Goal: Book appointment/travel/reservation

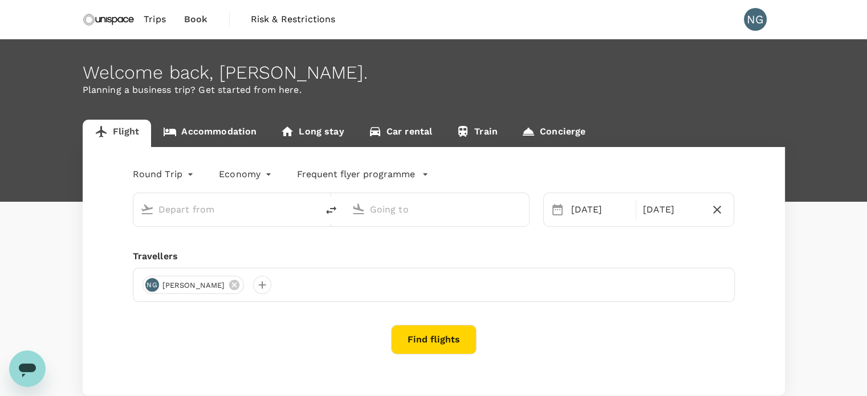
click at [269, 208] on input "text" at bounding box center [225, 210] width 135 height 18
type input "sin"
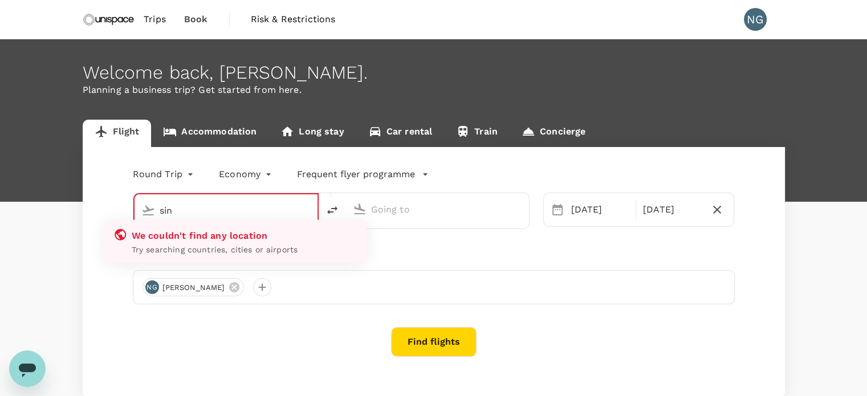
type input "oneway"
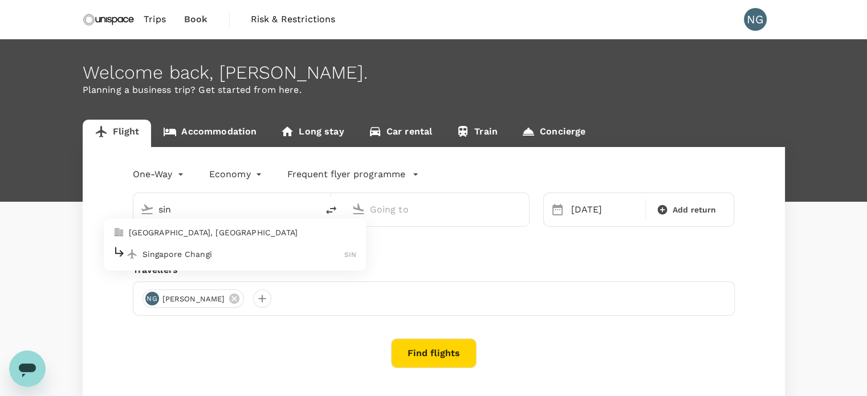
type input "Kuala Lumpur Intl ([GEOGRAPHIC_DATA])"
type input "Singapore Changi (SIN)"
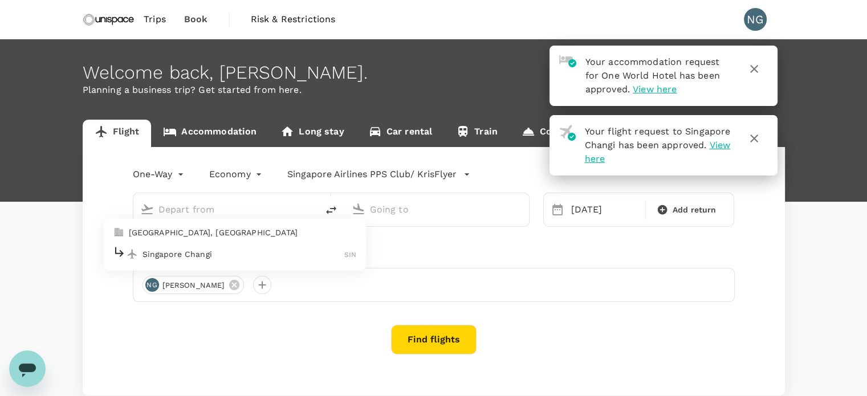
type input "Kuala Lumpur Intl ([GEOGRAPHIC_DATA])"
type input "Singapore Changi (SIN)"
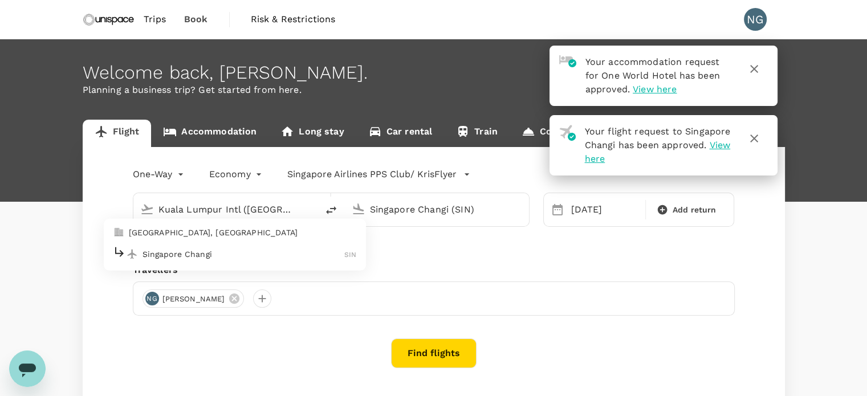
click at [223, 257] on p "Singapore Changi" at bounding box center [243, 253] width 202 height 11
type input "Singapore Changi (SIN)"
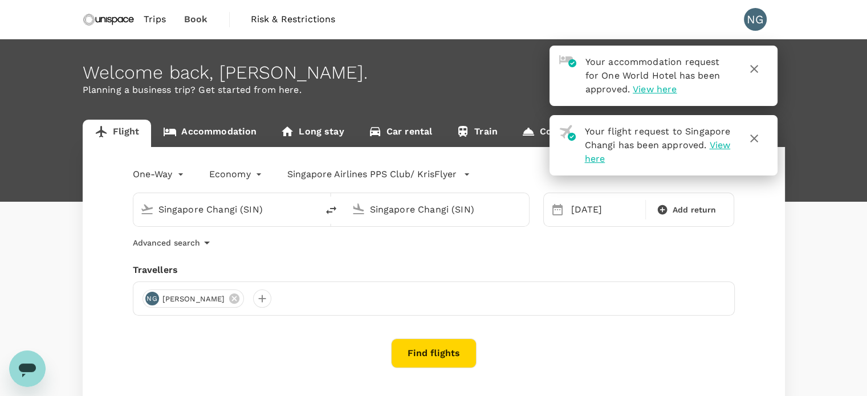
click at [458, 217] on input "Singapore Changi (SIN)" at bounding box center [437, 210] width 135 height 18
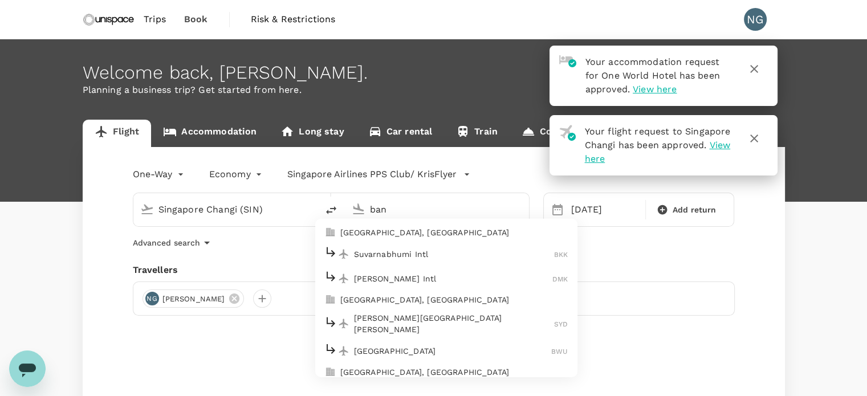
click at [443, 252] on p "Suvarnabhumi Intl" at bounding box center [454, 253] width 201 height 11
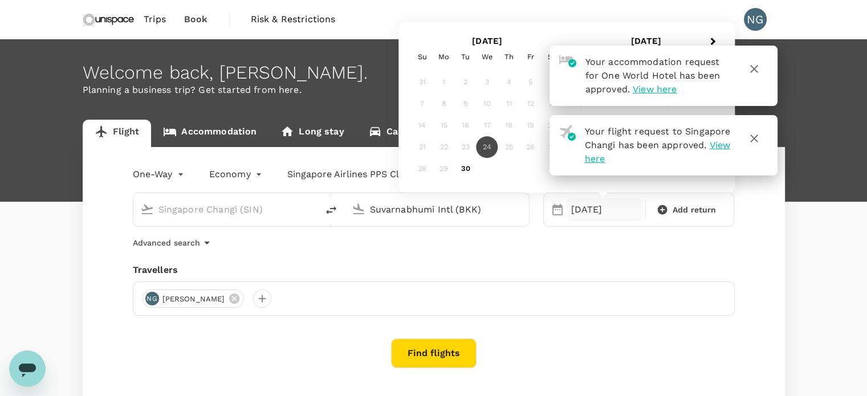
type input "Suvarnabhumi Intl (BKK)"
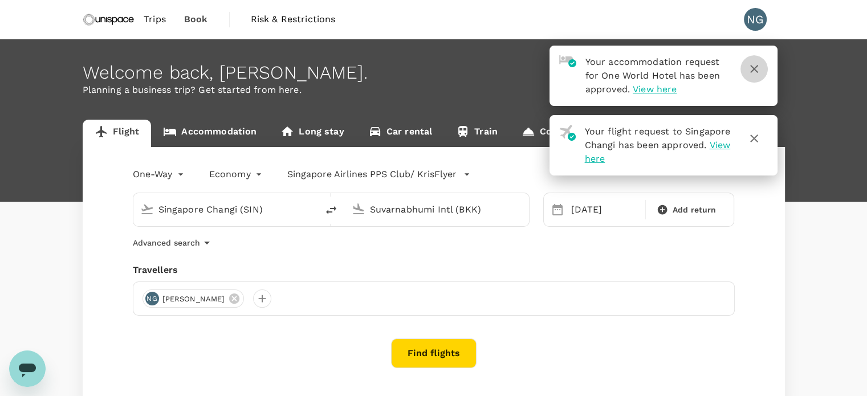
click at [755, 70] on icon "button" at bounding box center [754, 69] width 8 height 8
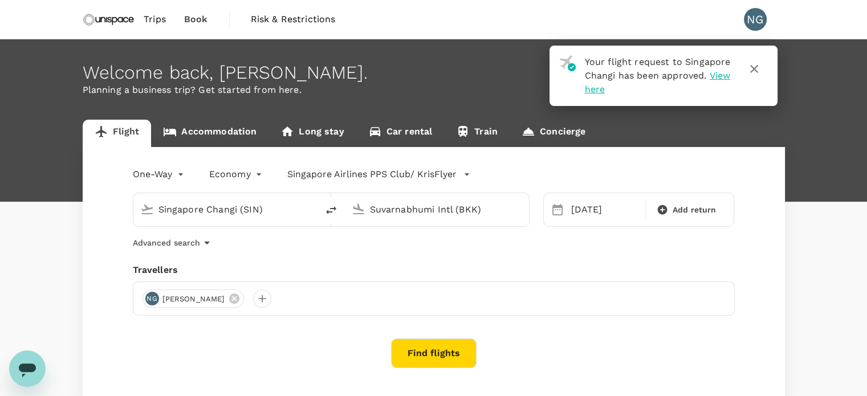
click at [757, 72] on icon "button" at bounding box center [754, 69] width 8 height 8
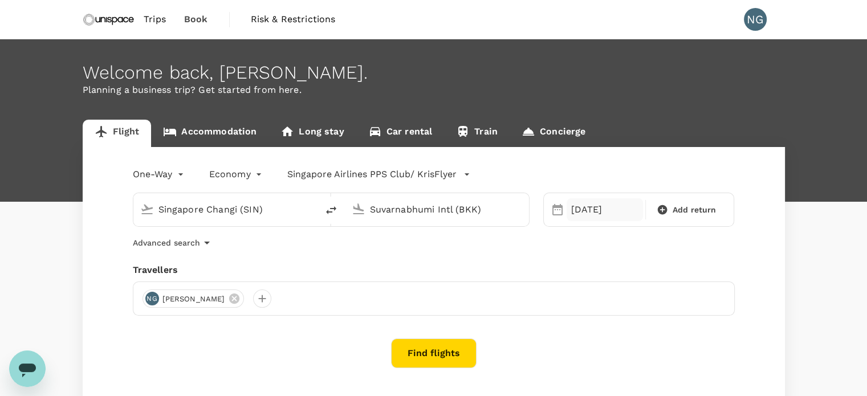
click at [584, 215] on div "[DATE]" at bounding box center [604, 209] width 76 height 23
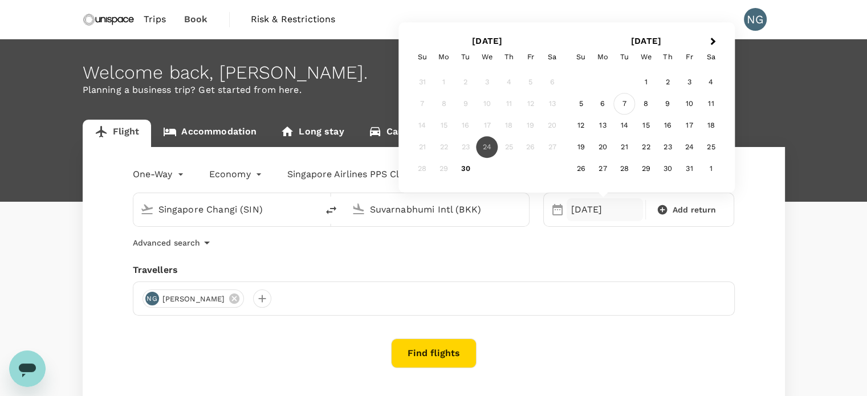
click at [629, 108] on div "7" at bounding box center [624, 104] width 22 height 22
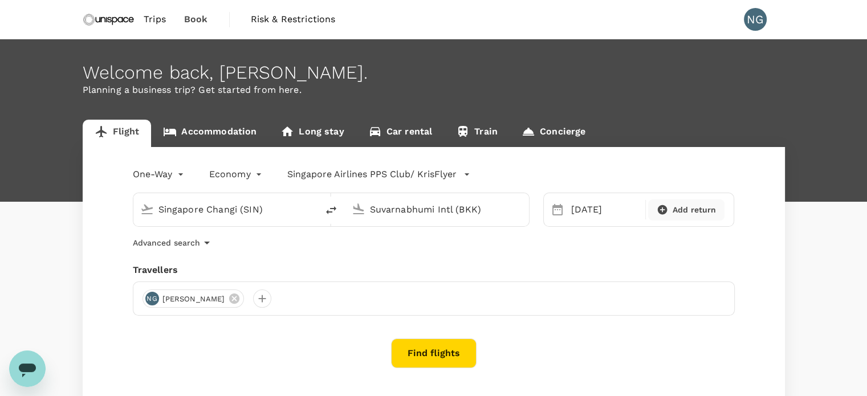
click at [663, 209] on icon at bounding box center [663, 210] width 10 height 10
type input "roundtrip"
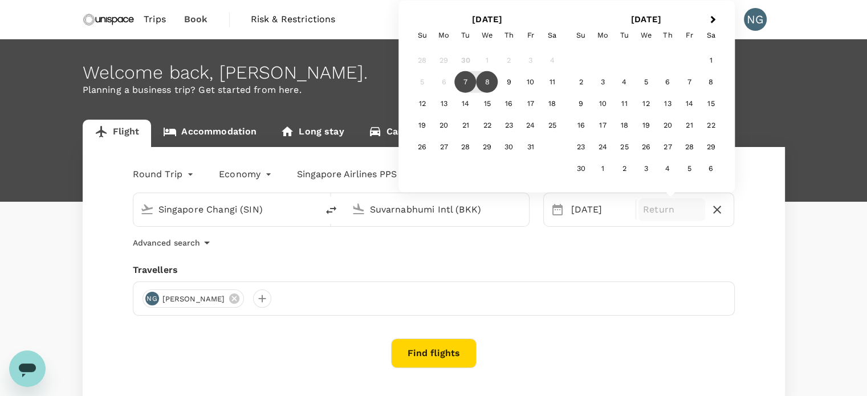
click at [489, 81] on div "8" at bounding box center [487, 82] width 22 height 22
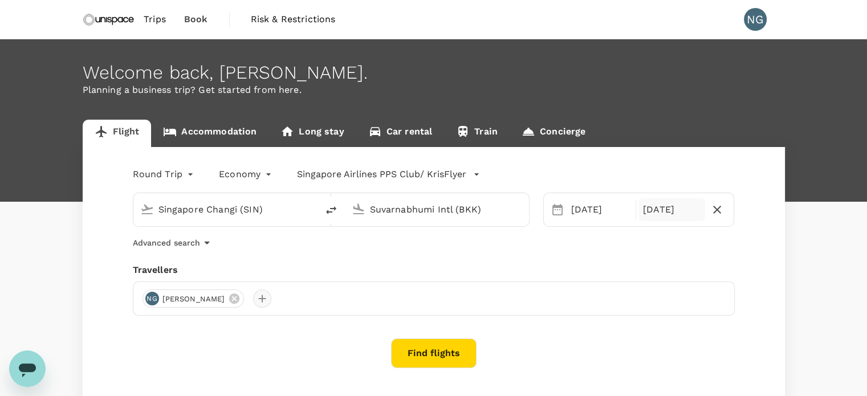
click at [253, 291] on div at bounding box center [262, 298] width 18 height 18
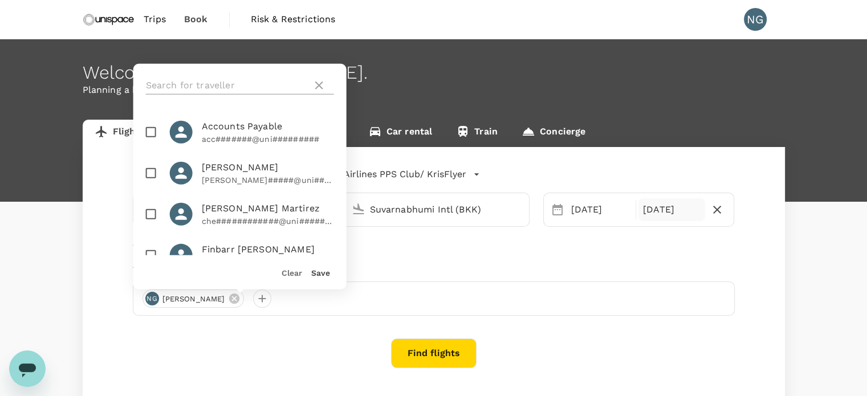
click at [222, 88] on input "text" at bounding box center [227, 85] width 162 height 18
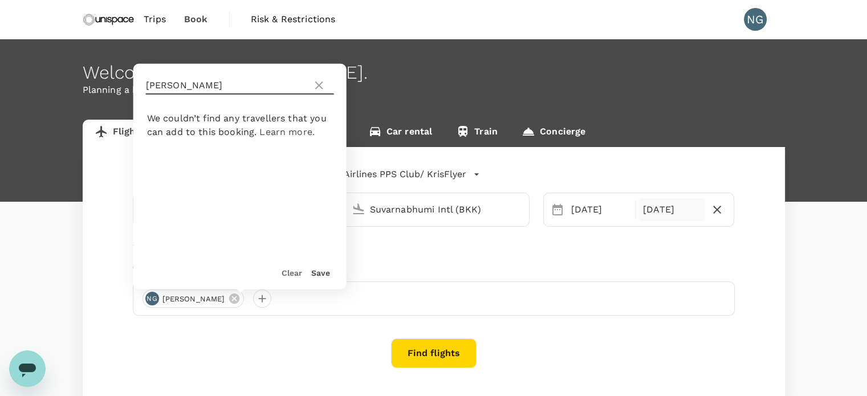
type input "[PERSON_NAME]"
click at [317, 86] on icon at bounding box center [319, 86] width 14 height 14
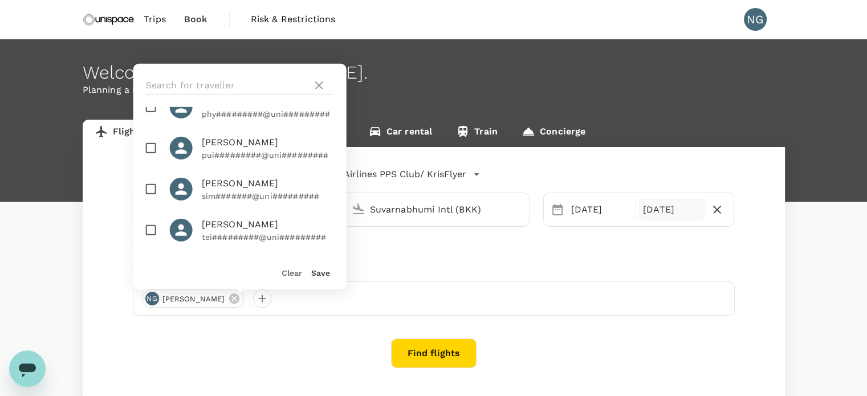
scroll to position [818, 0]
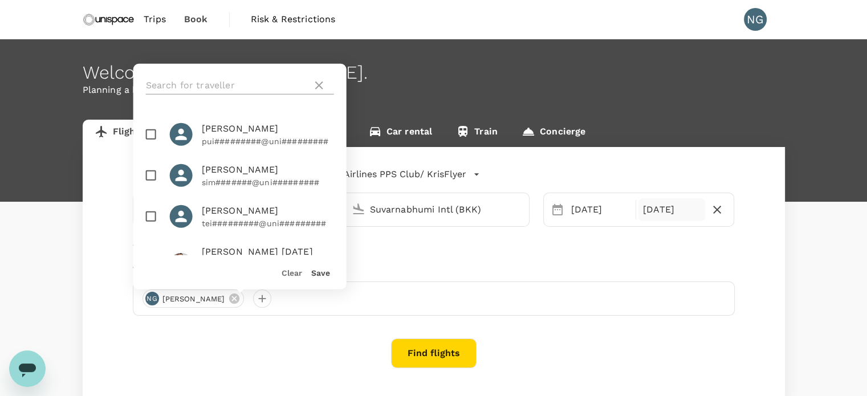
click at [319, 87] on icon at bounding box center [319, 86] width 14 height 14
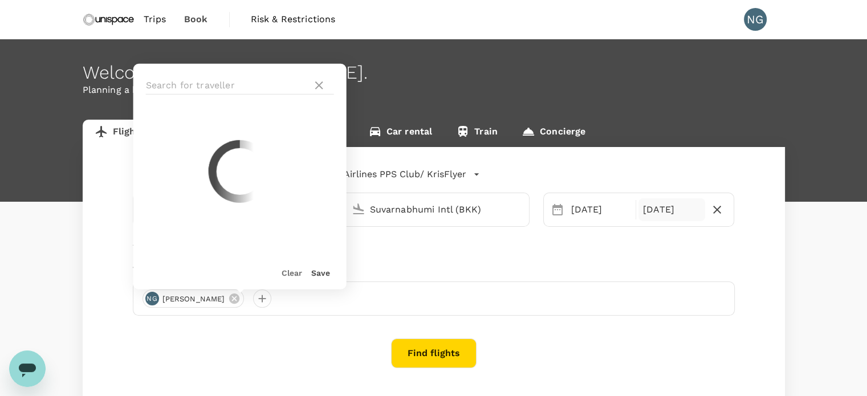
click at [365, 74] on div "Welcome back , [PERSON_NAME] ." at bounding box center [434, 72] width 702 height 21
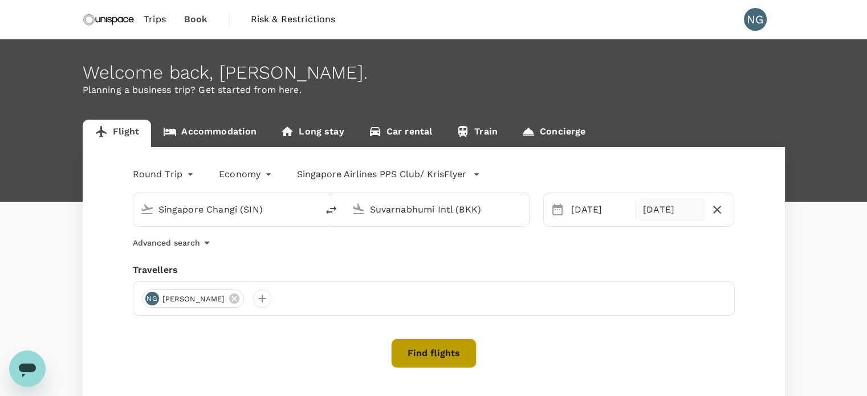
click at [435, 348] on button "Find flights" at bounding box center [433, 354] width 85 height 30
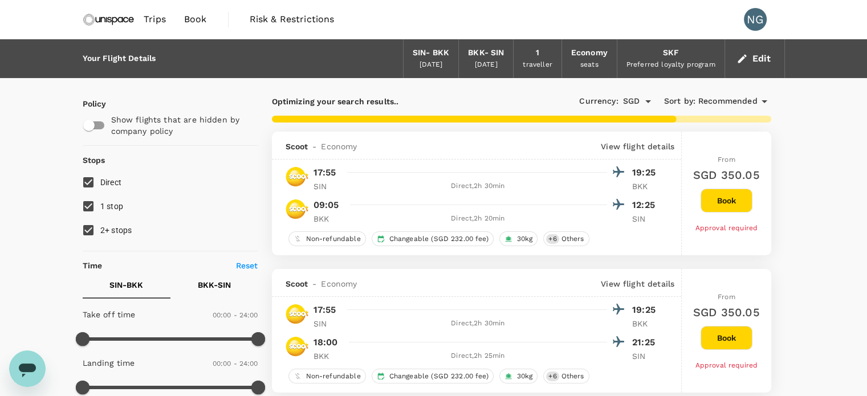
type input "720"
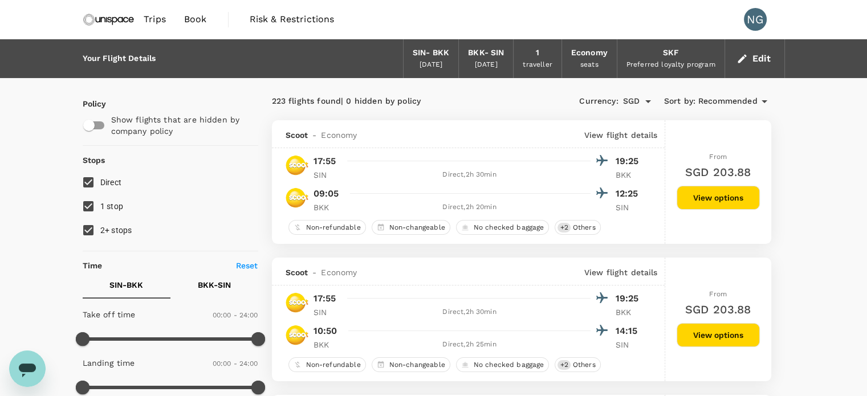
click at [95, 178] on input "Direct" at bounding box center [88, 182] width 24 height 24
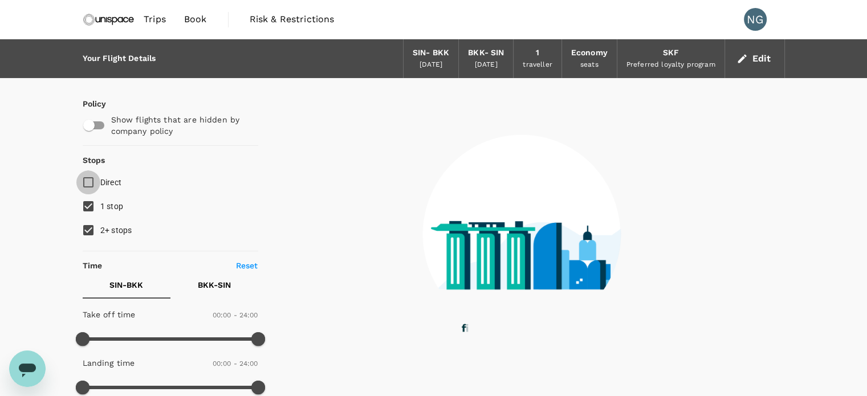
click at [95, 178] on input "Direct" at bounding box center [88, 182] width 24 height 24
checkbox input "true"
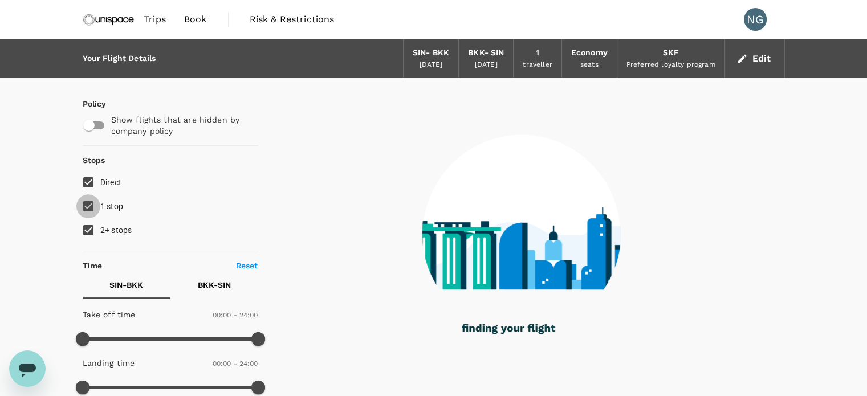
click at [87, 203] on input "1 stop" at bounding box center [88, 206] width 24 height 24
checkbox input "false"
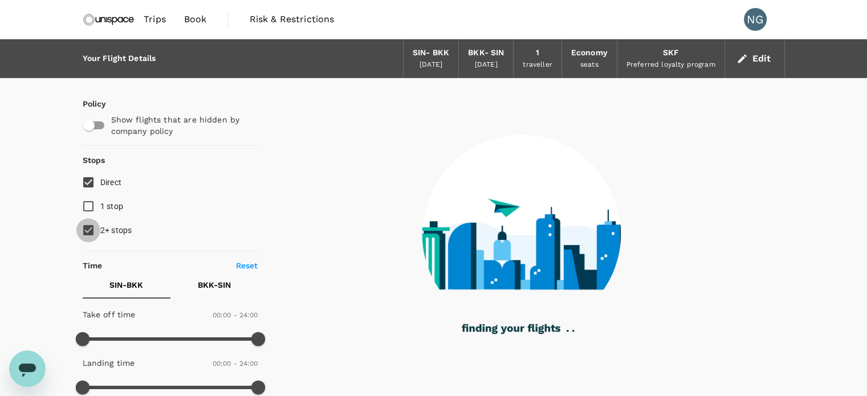
click at [90, 231] on input "2+ stops" at bounding box center [88, 230] width 24 height 24
checkbox input "false"
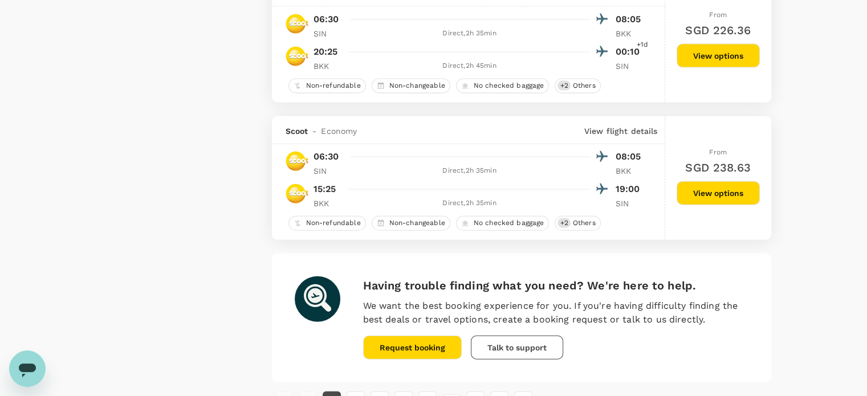
scroll to position [2696, 0]
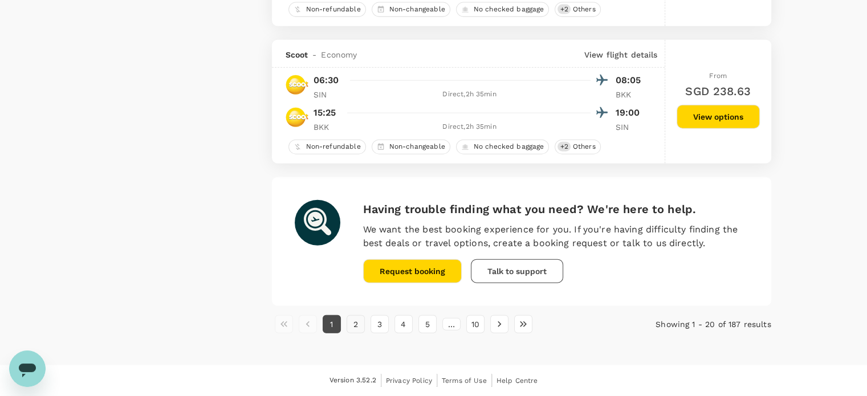
click at [358, 328] on button "2" at bounding box center [355, 324] width 18 height 18
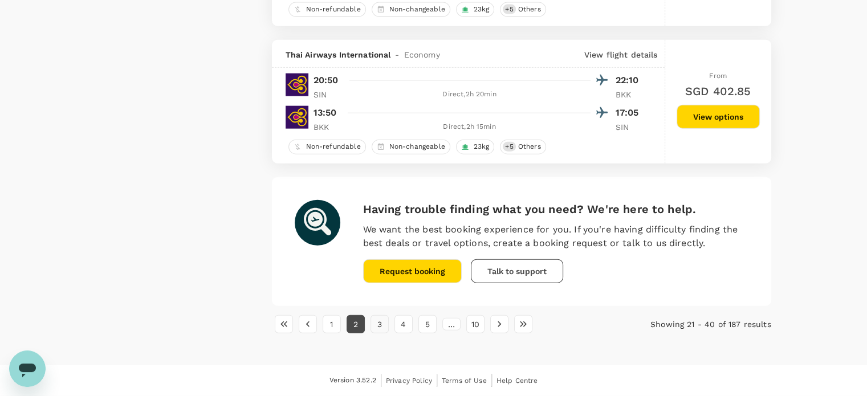
click at [378, 323] on button "3" at bounding box center [379, 324] width 18 height 18
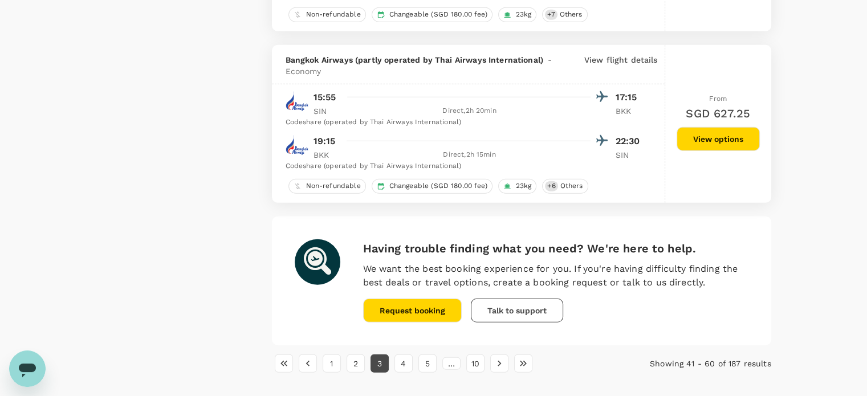
scroll to position [3037, 0]
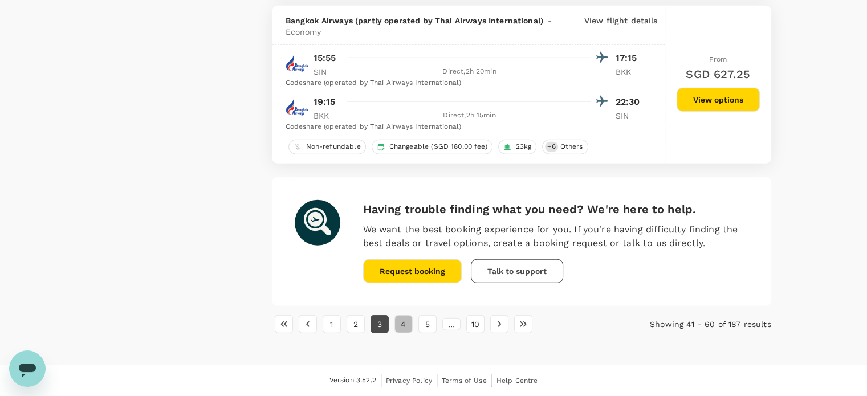
click at [407, 327] on button "4" at bounding box center [403, 324] width 18 height 18
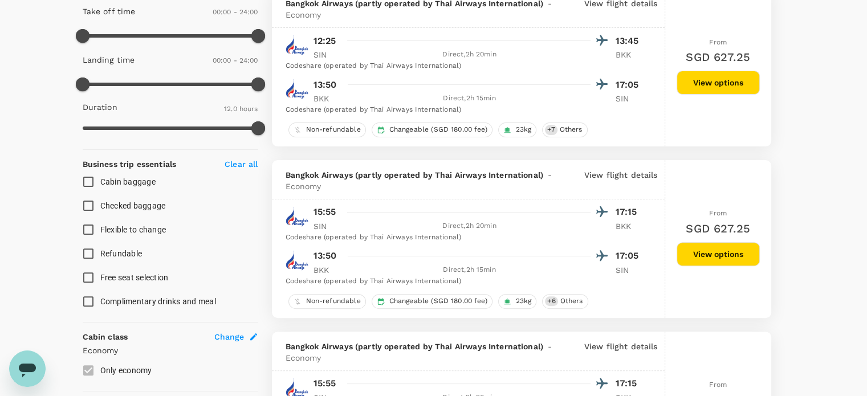
scroll to position [0, 0]
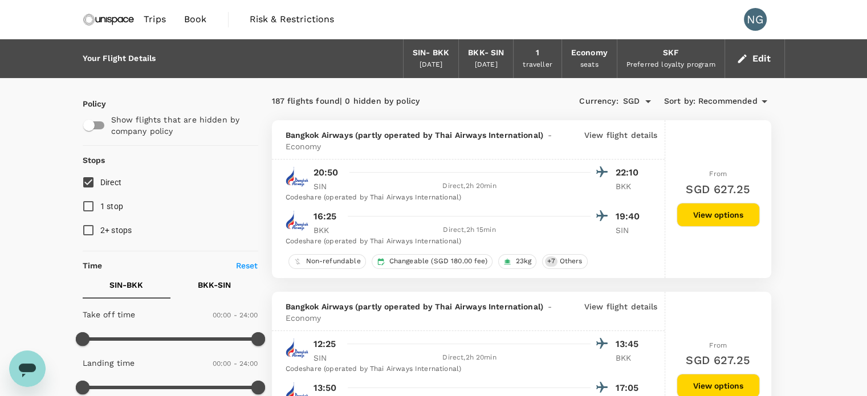
click at [160, 20] on span "Trips" at bounding box center [155, 20] width 22 height 14
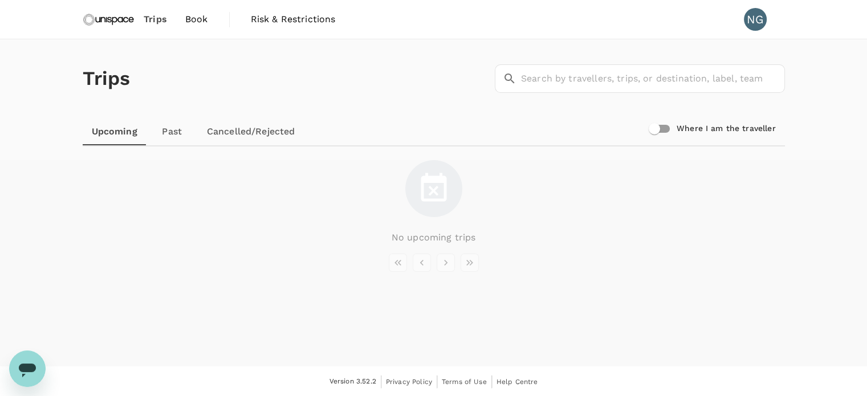
click at [156, 23] on span "Trips" at bounding box center [155, 20] width 23 height 14
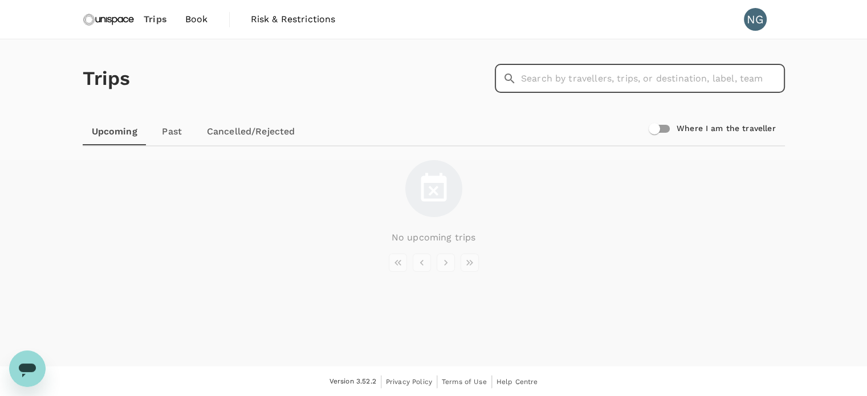
click at [619, 69] on input "text" at bounding box center [653, 78] width 264 height 28
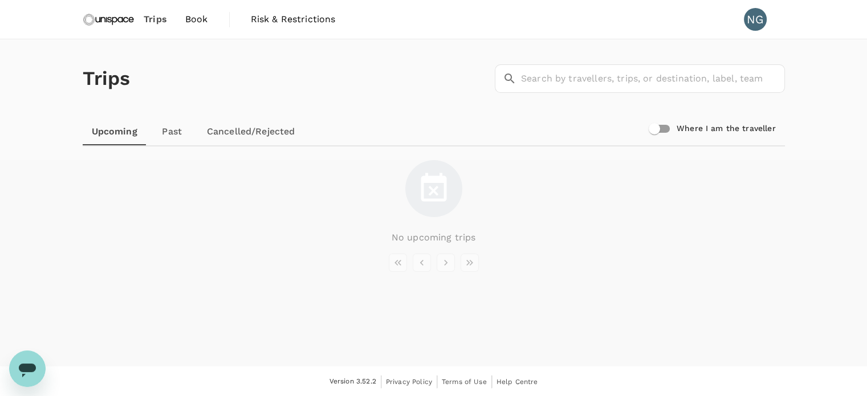
click at [113, 24] on img at bounding box center [109, 19] width 52 height 25
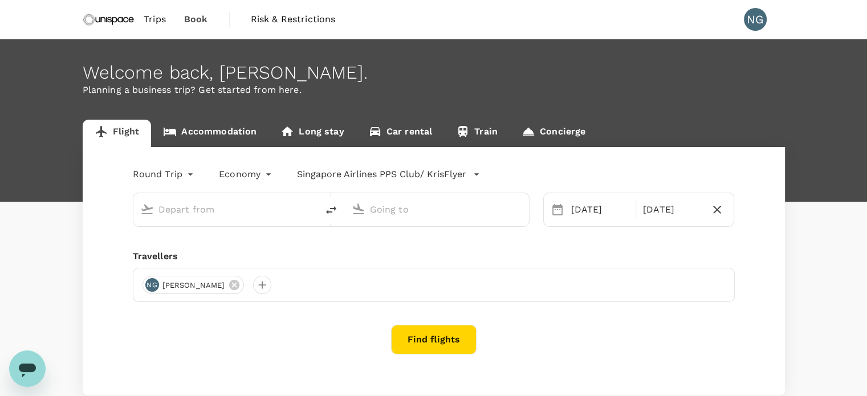
type input "Singapore Changi (SIN)"
type input "Suvarnabhumi Intl (BKK)"
type input "Singapore Changi (SIN)"
type input "Suvarnabhumi Intl (BKK)"
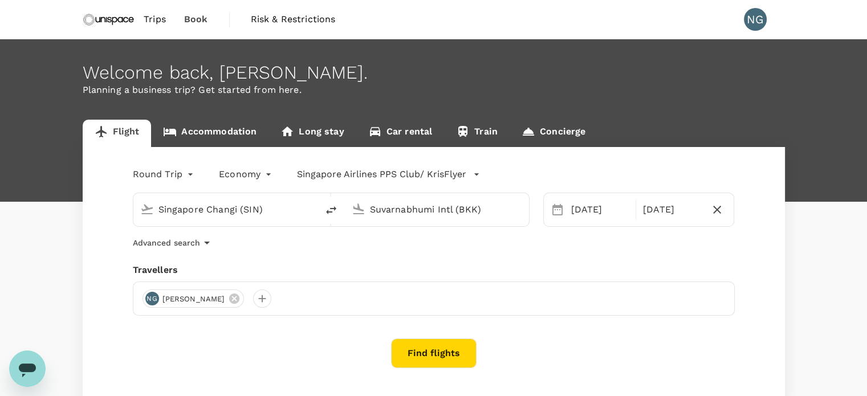
click at [243, 138] on link "Accommodation" at bounding box center [209, 133] width 117 height 27
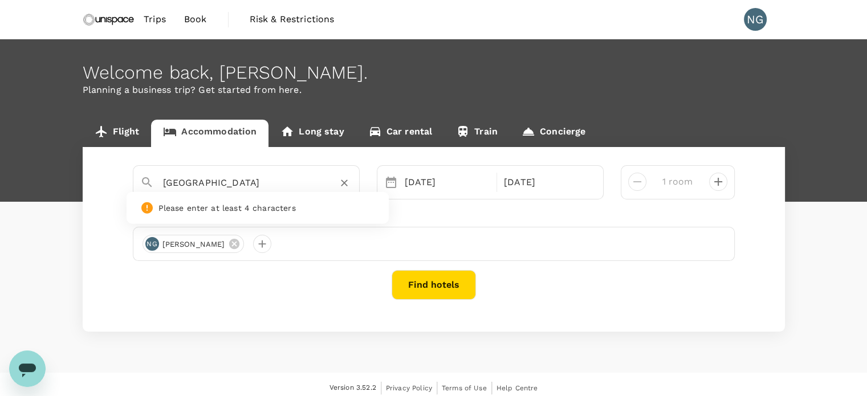
click at [302, 189] on input "[GEOGRAPHIC_DATA]" at bounding box center [241, 183] width 157 height 18
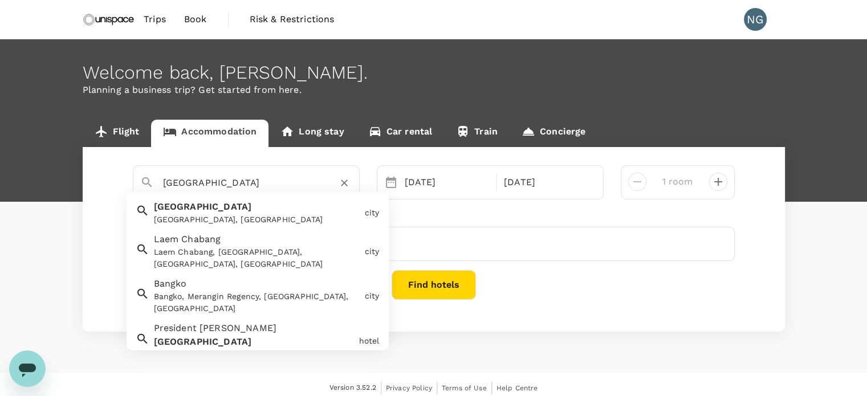
click at [237, 239] on div "Laem Chabang Laem Chabang, [GEOGRAPHIC_DATA], [GEOGRAPHIC_DATA], [GEOGRAPHIC_DA…" at bounding box center [254, 249] width 211 height 42
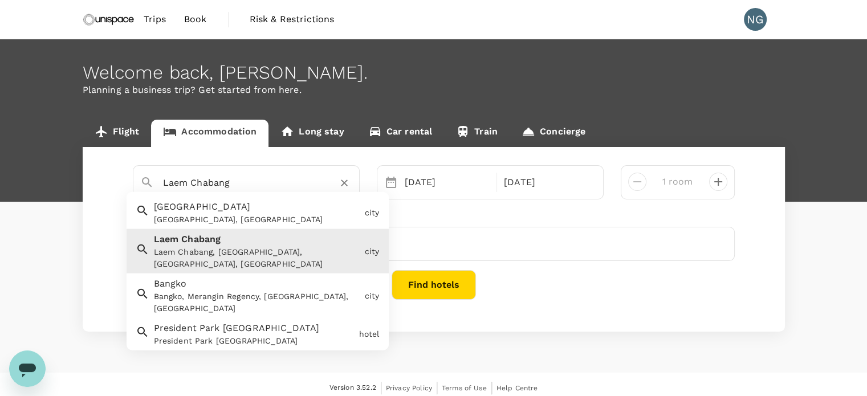
click at [275, 175] on input "Laem Chabang" at bounding box center [241, 183] width 157 height 18
click at [219, 223] on div "[GEOGRAPHIC_DATA], [GEOGRAPHIC_DATA]" at bounding box center [257, 220] width 206 height 12
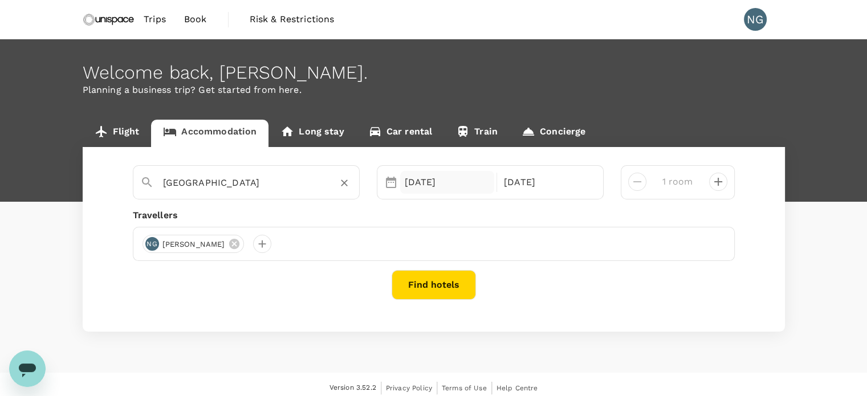
type input "[GEOGRAPHIC_DATA]"
click at [435, 182] on div "[DATE]" at bounding box center [447, 182] width 95 height 23
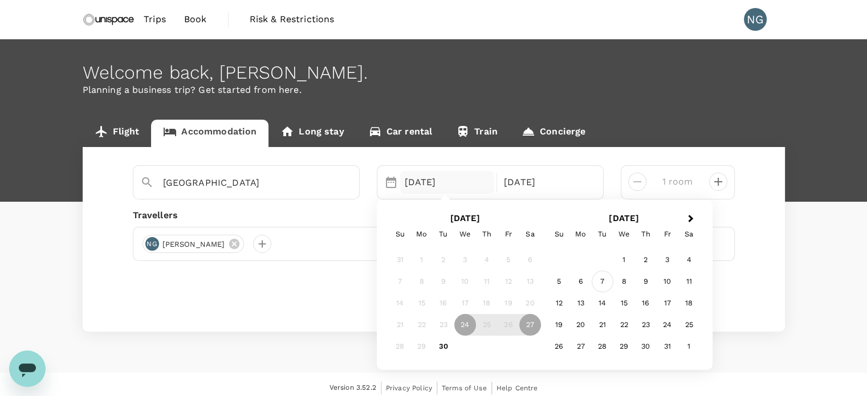
click at [602, 282] on div "7" at bounding box center [603, 282] width 22 height 22
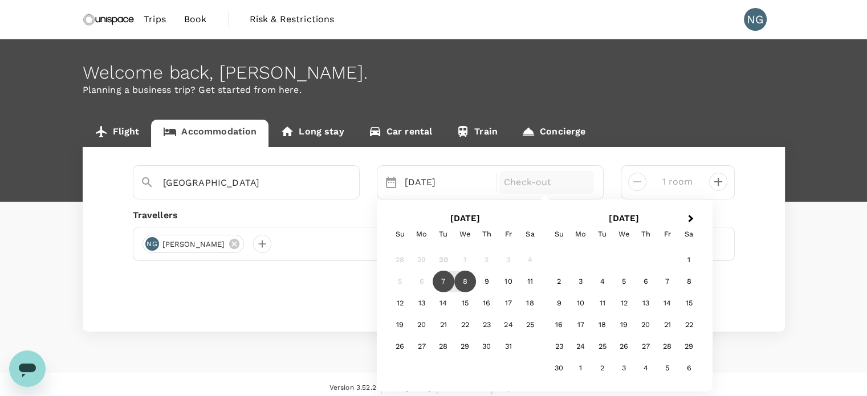
click at [463, 276] on div "8" at bounding box center [465, 282] width 22 height 22
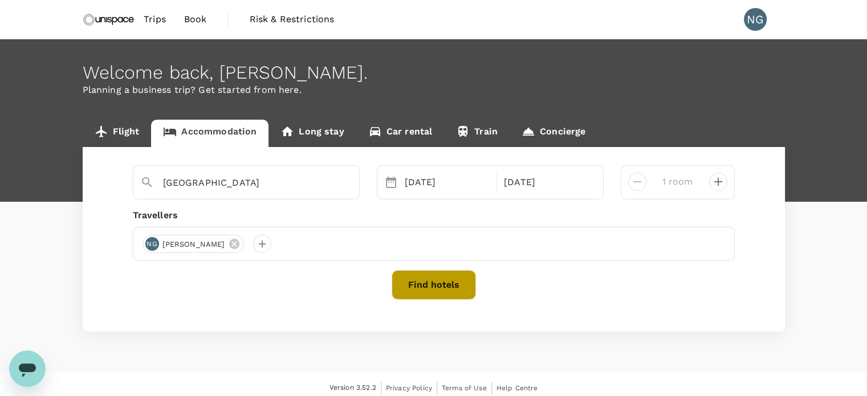
click at [441, 289] on button "Find hotels" at bounding box center [434, 285] width 84 height 30
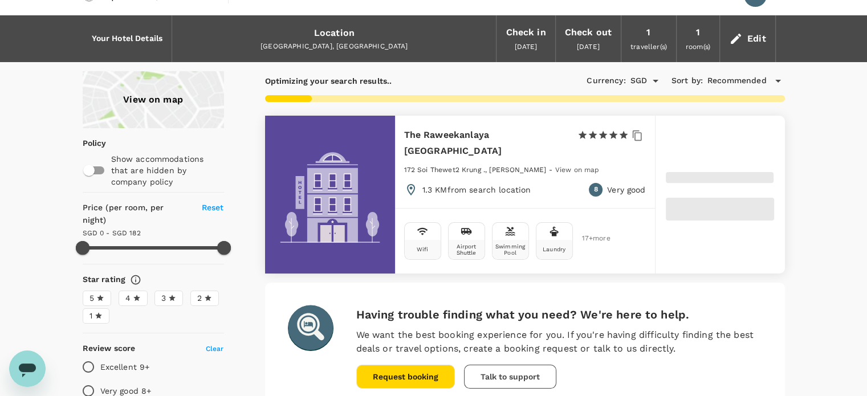
scroll to position [20, 0]
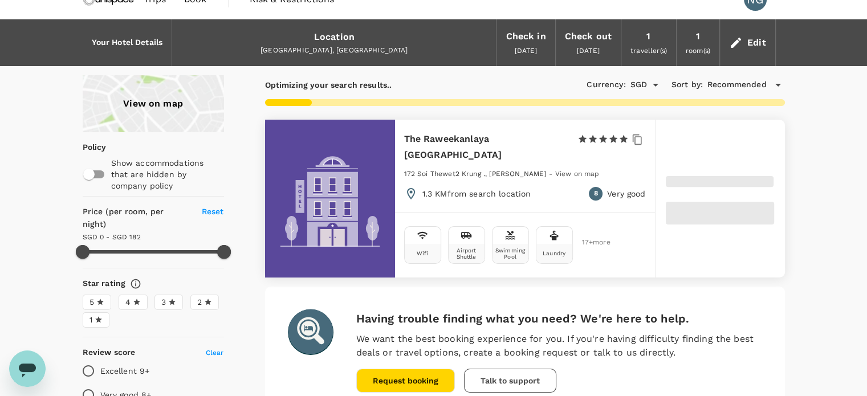
click at [145, 295] on label "4" at bounding box center [133, 302] width 29 height 15
click at [0, 0] on input "4" at bounding box center [0, 0] width 0 height 0
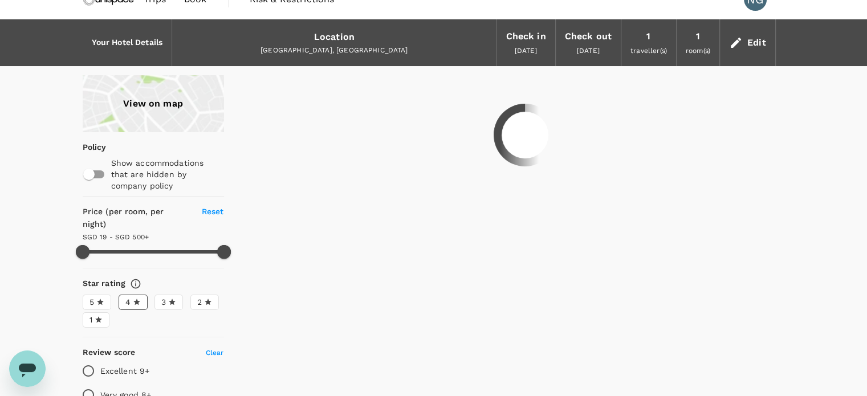
type input "499.53"
click at [95, 359] on input "Excellent 9+" at bounding box center [88, 371] width 24 height 24
radio input "true"
type input "499.53"
click at [85, 383] on input "Very good 8+" at bounding box center [88, 395] width 24 height 24
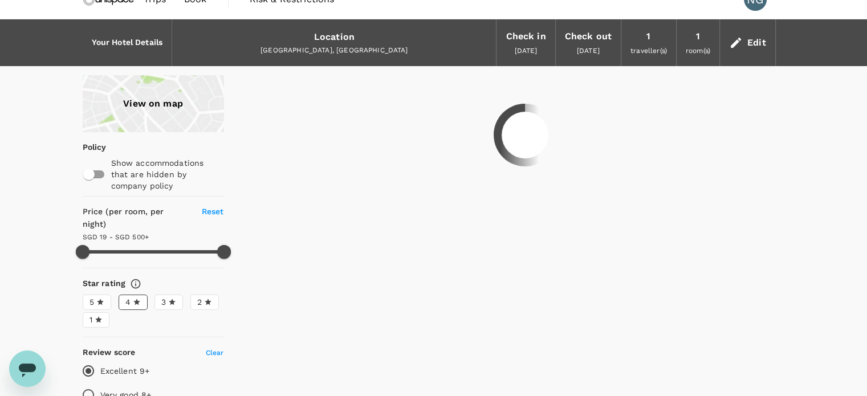
radio input "true"
type input "499.53"
type input "18.33"
type input "499.33"
type input "12.33"
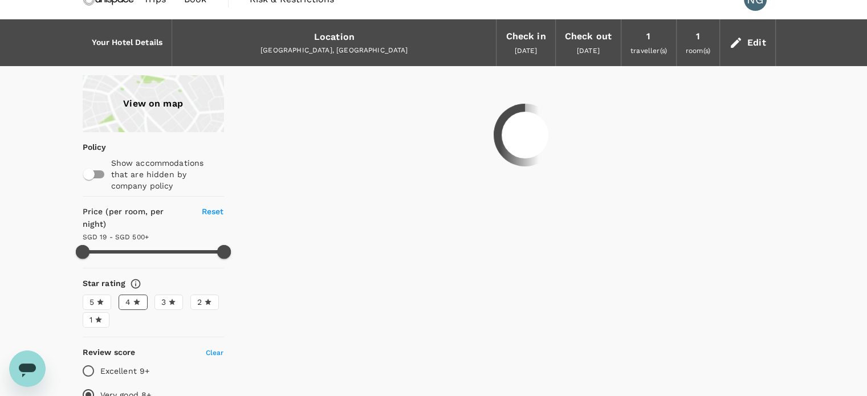
type input "499.33"
